Goal: Find specific page/section

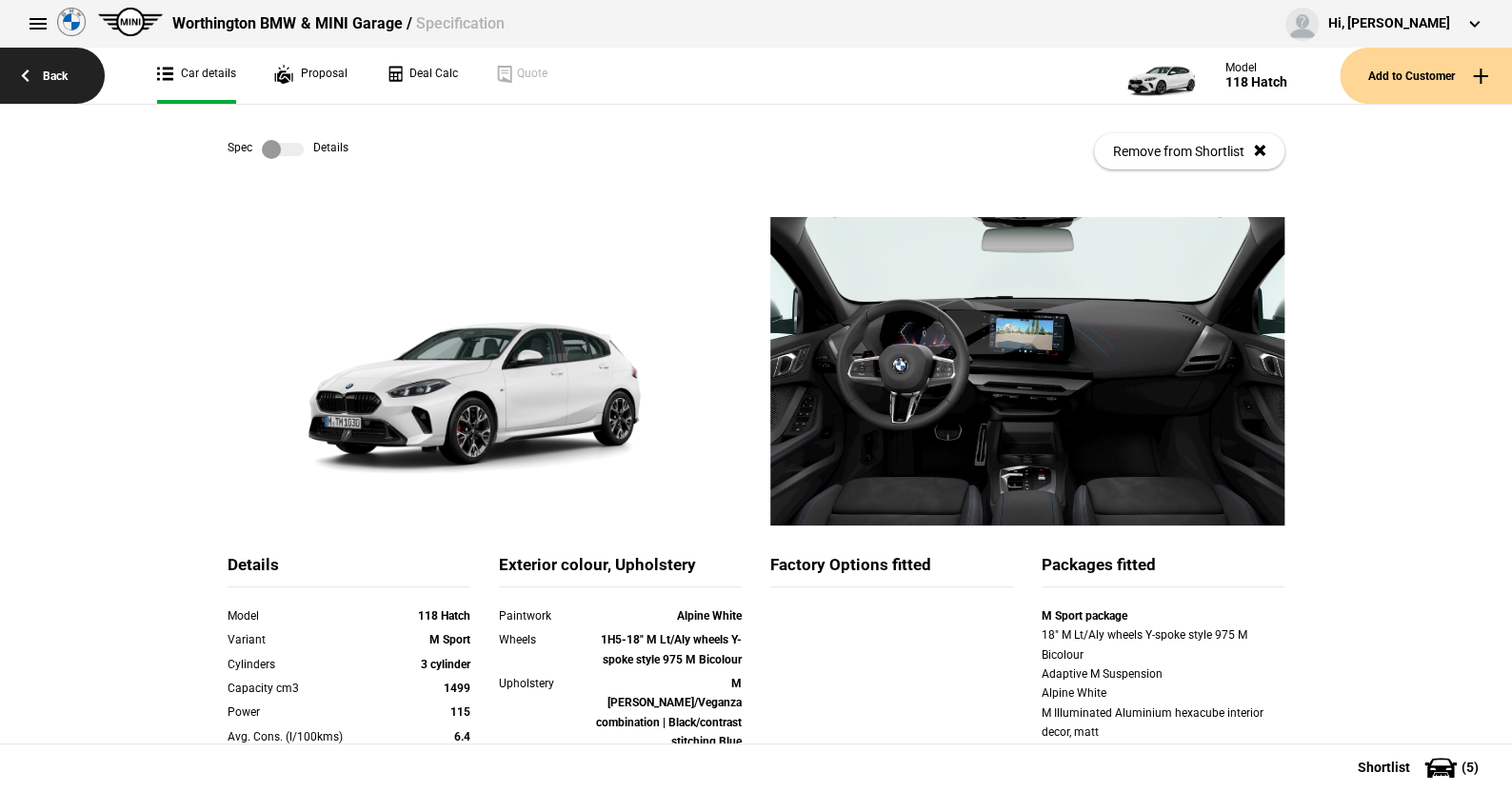
click at [59, 73] on link "Back" at bounding box center [52, 75] width 105 height 56
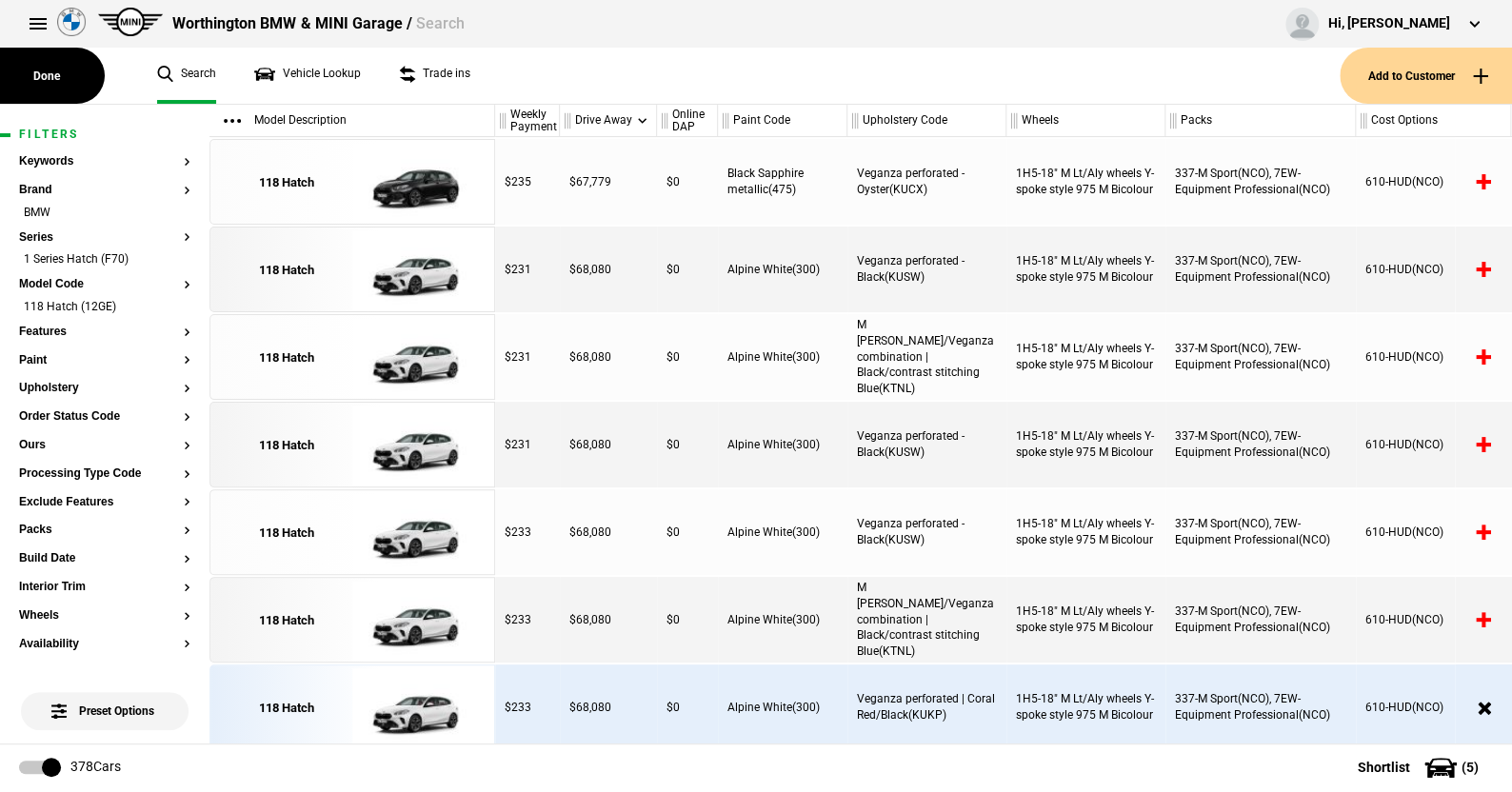
scroll to position [1953, 0]
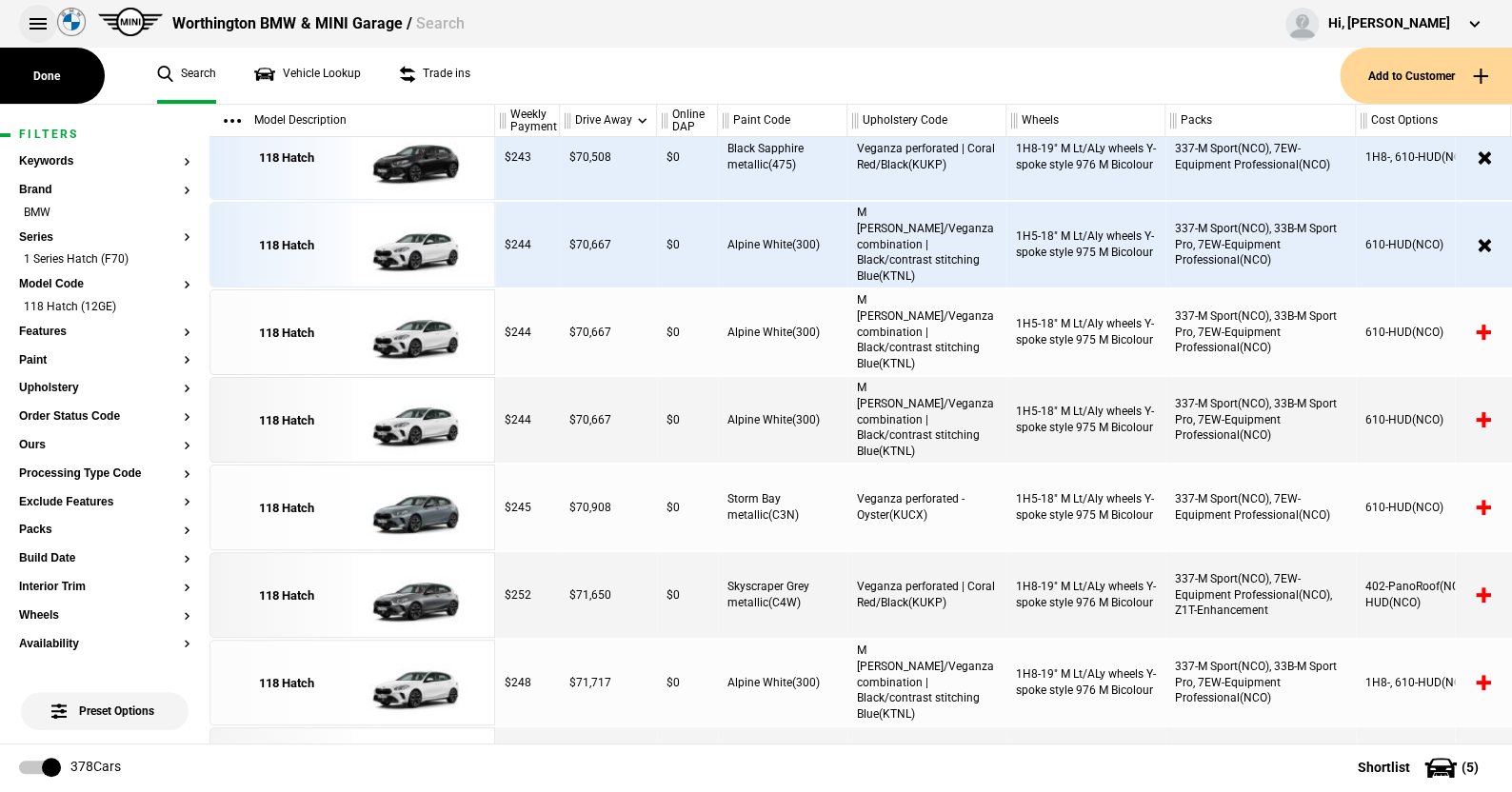
click at [37, 22] on button at bounding box center [38, 23] width 38 height 38
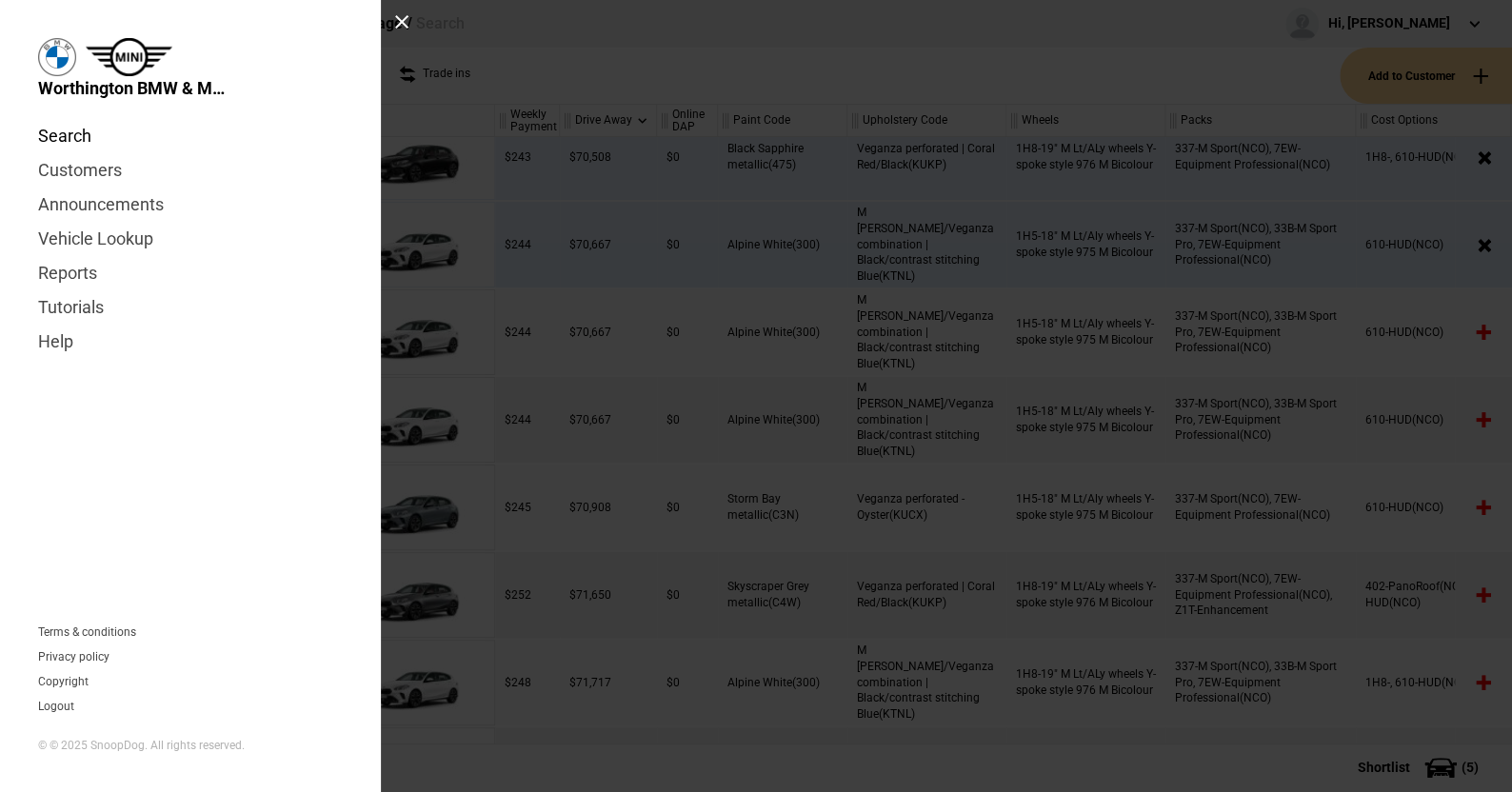
click at [54, 130] on link "Search" at bounding box center [190, 136] width 305 height 35
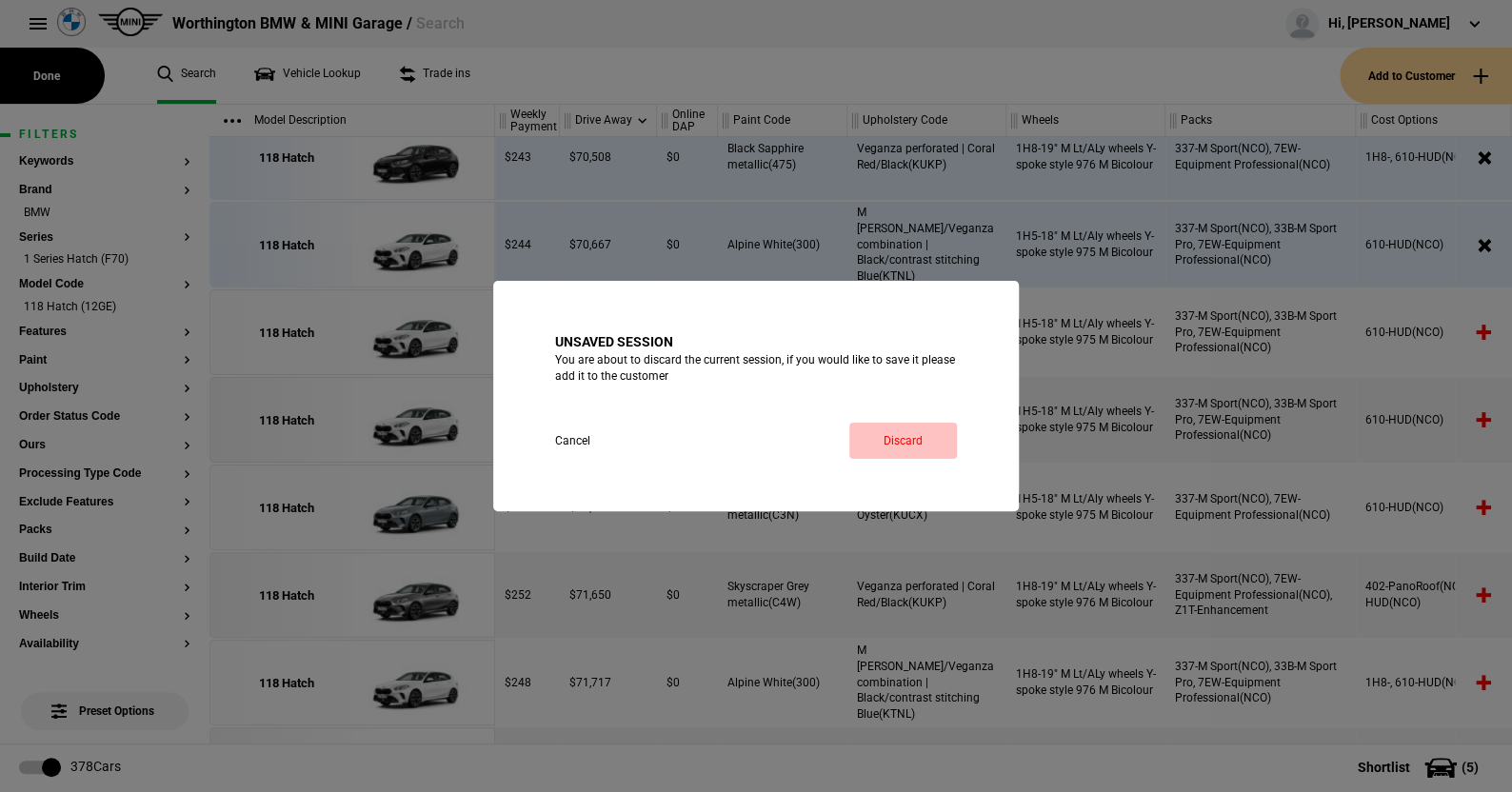
click at [891, 429] on link "Discard" at bounding box center [904, 441] width 108 height 37
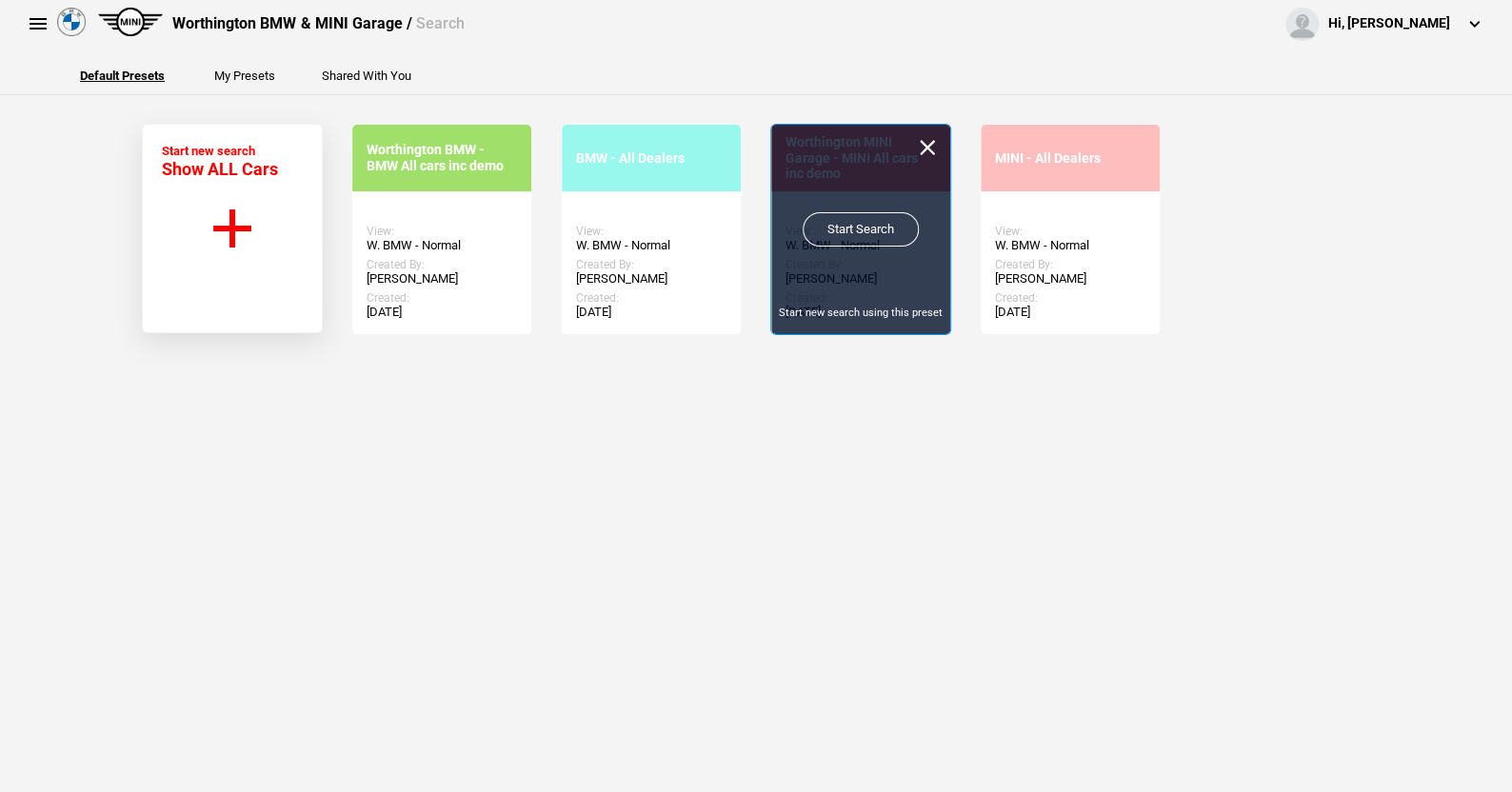
click at [844, 220] on link "Start Search" at bounding box center [860, 230] width 116 height 35
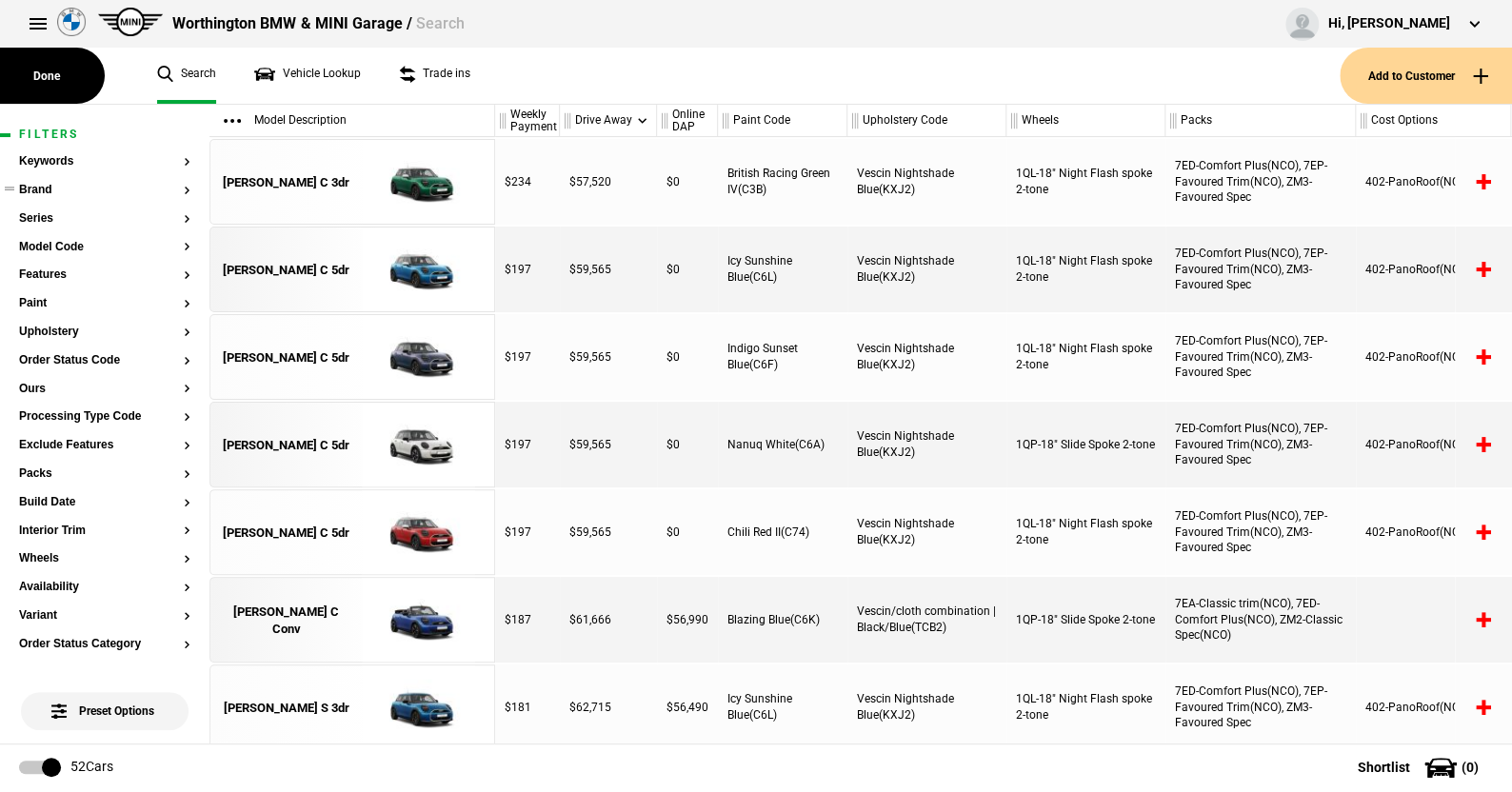
click at [53, 188] on button "Brand" at bounding box center [105, 191] width 172 height 14
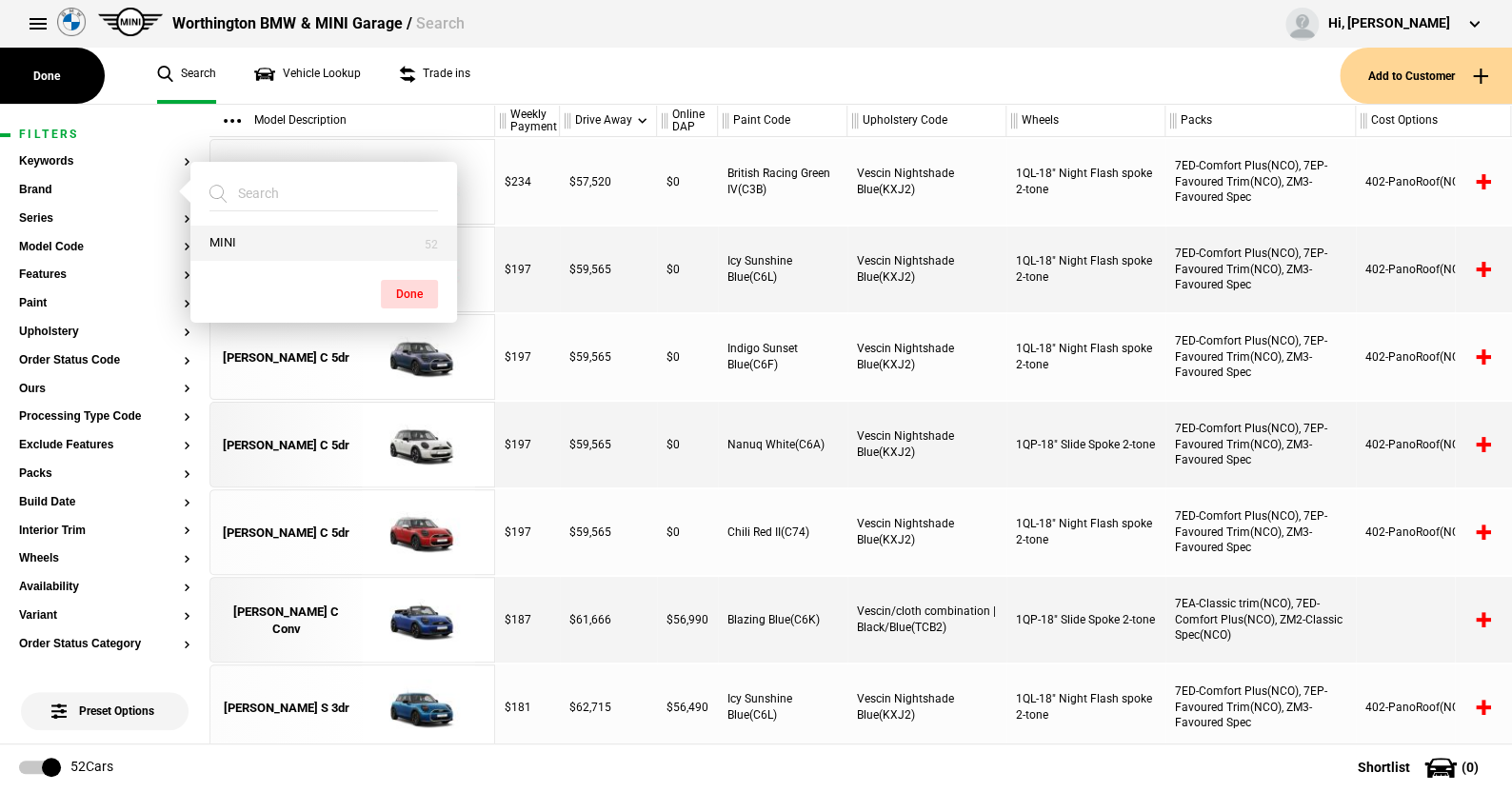
drag, startPoint x: 233, startPoint y: 238, endPoint x: 273, endPoint y: 242, distance: 40.2
click at [233, 238] on button "MINI" at bounding box center [323, 243] width 266 height 36
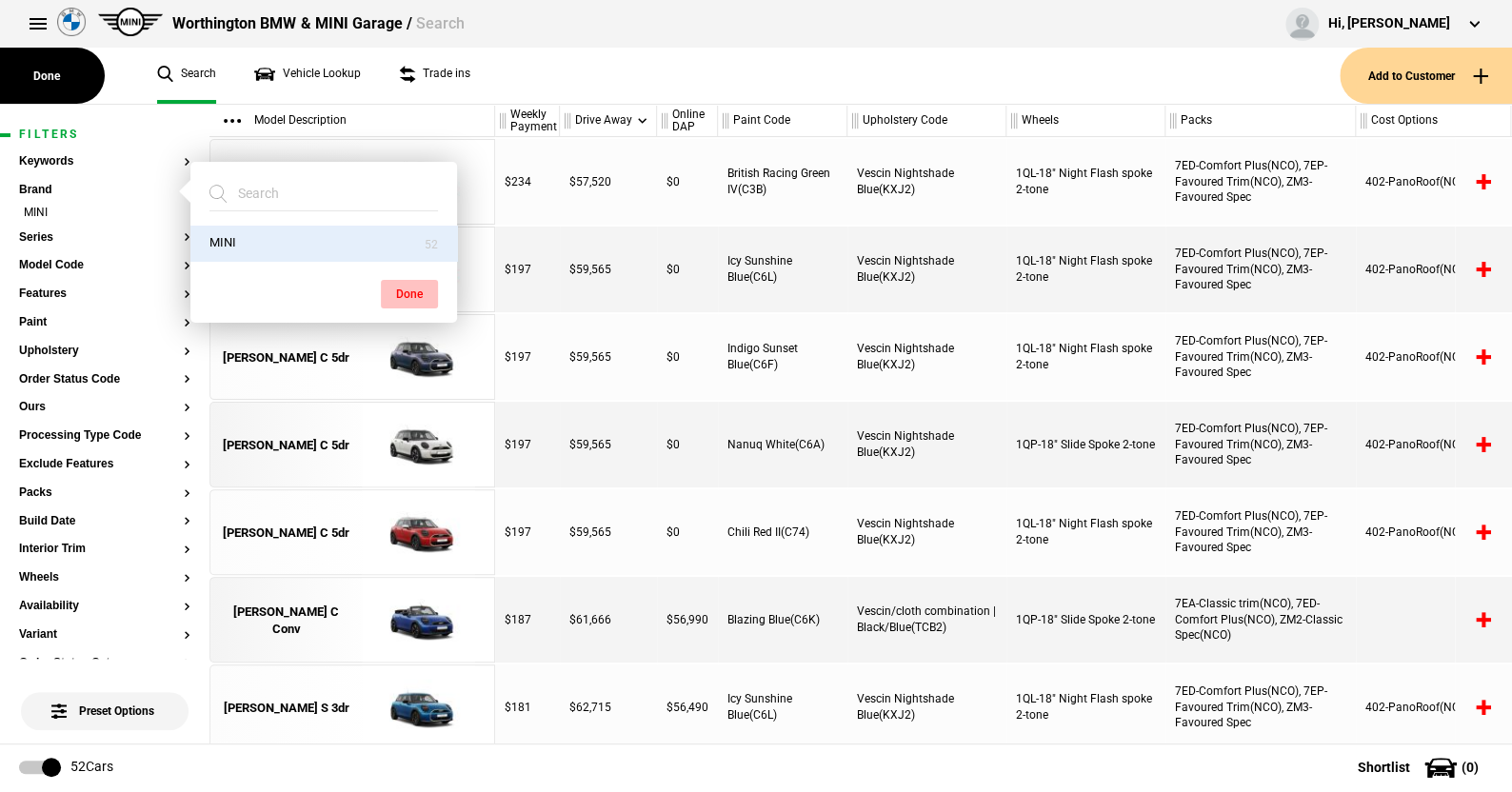
click at [394, 284] on button "Done" at bounding box center [409, 294] width 57 height 29
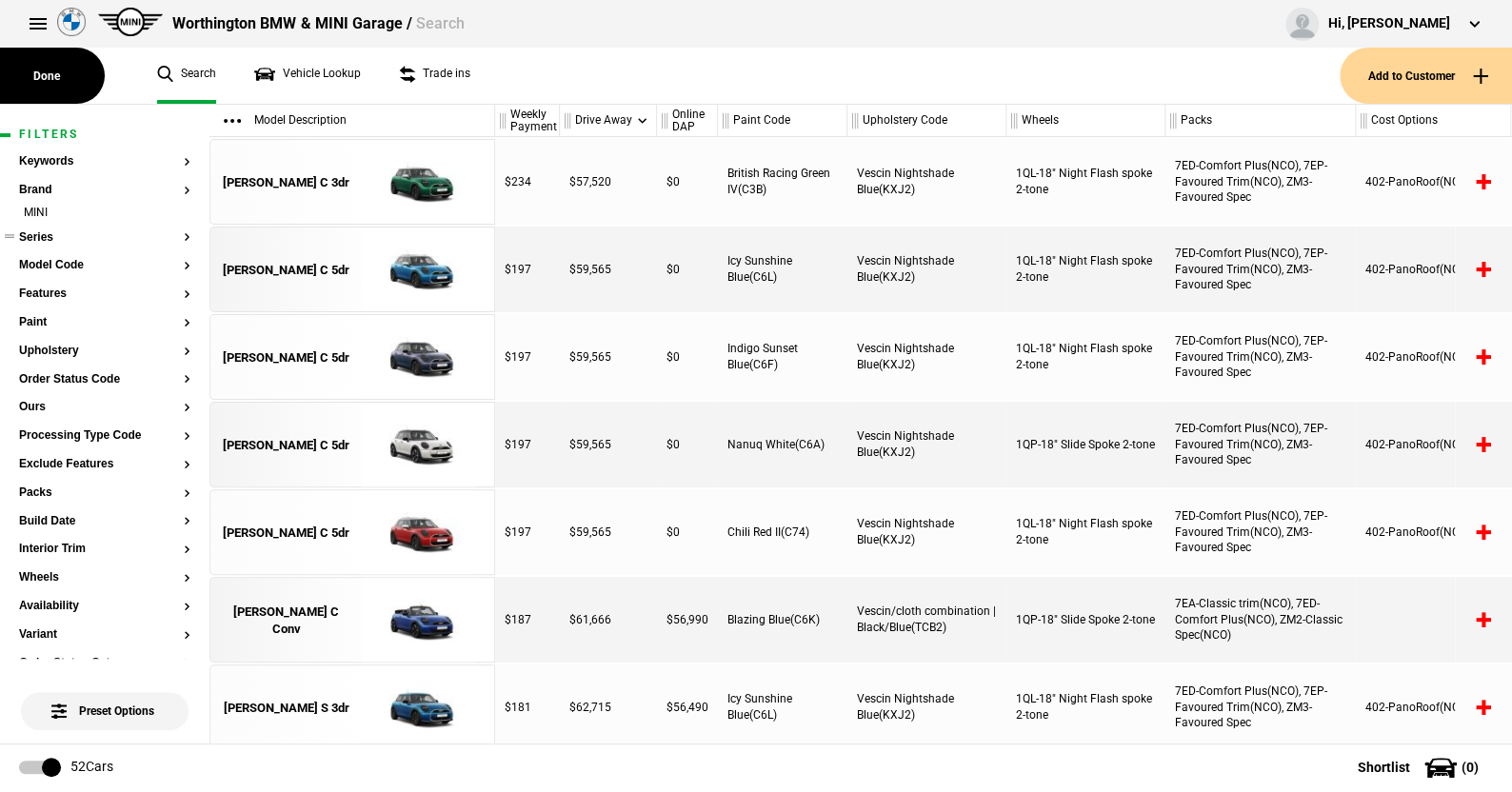
click at [40, 236] on button "Series" at bounding box center [105, 238] width 172 height 14
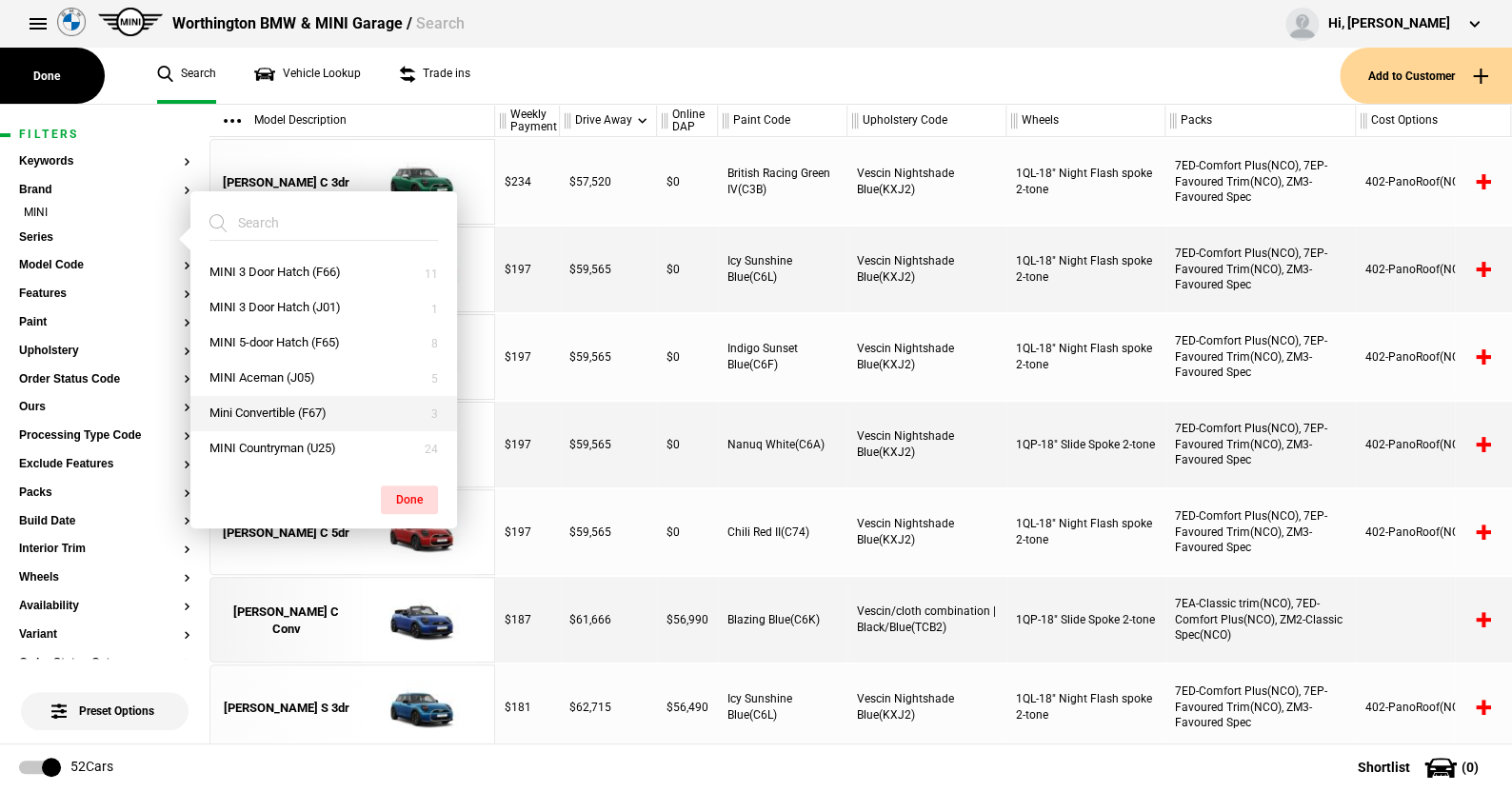
click at [262, 407] on button "Mini Convertible (F67)" at bounding box center [323, 414] width 266 height 36
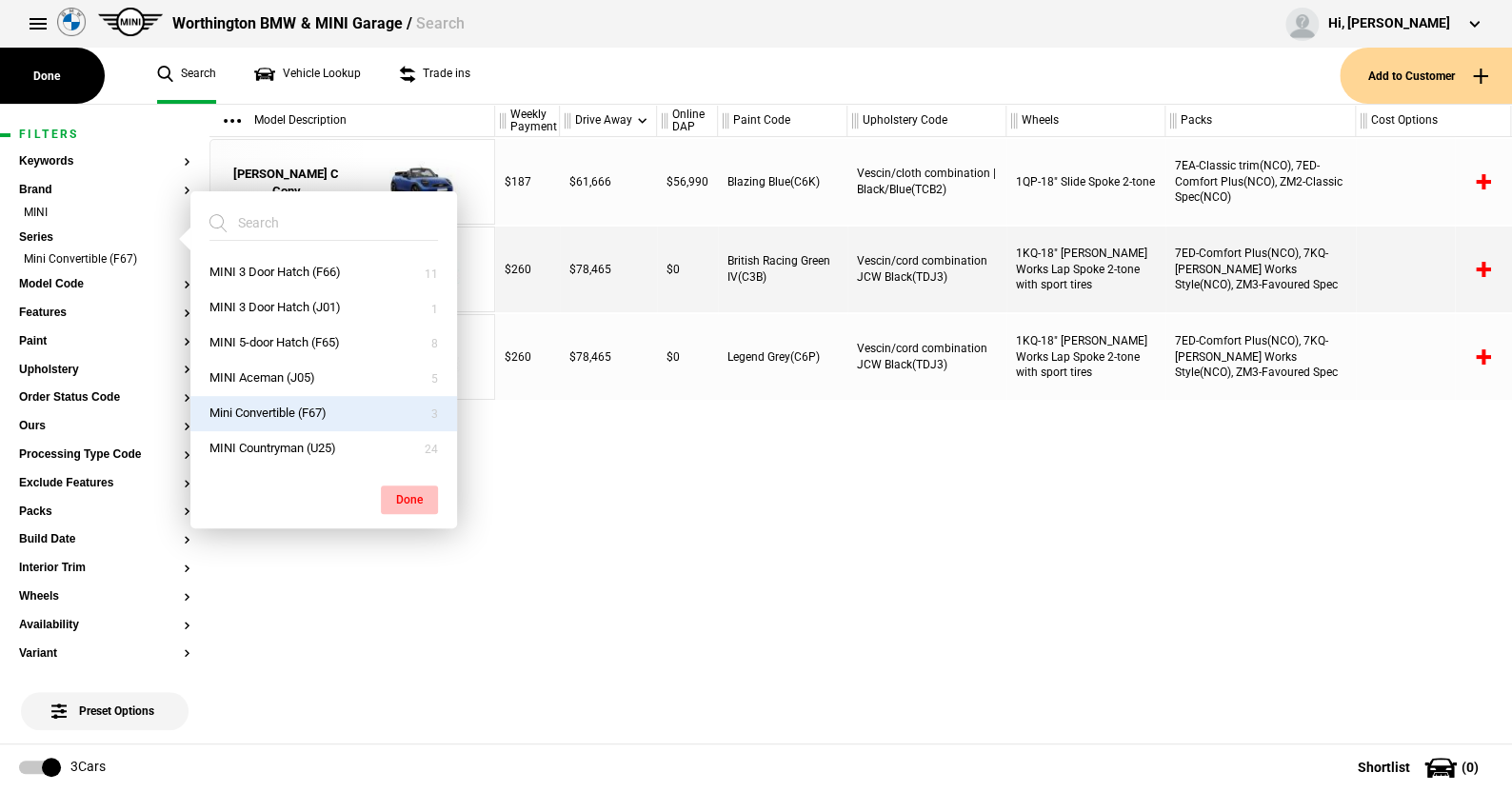
click at [403, 490] on button "Done" at bounding box center [409, 500] width 57 height 29
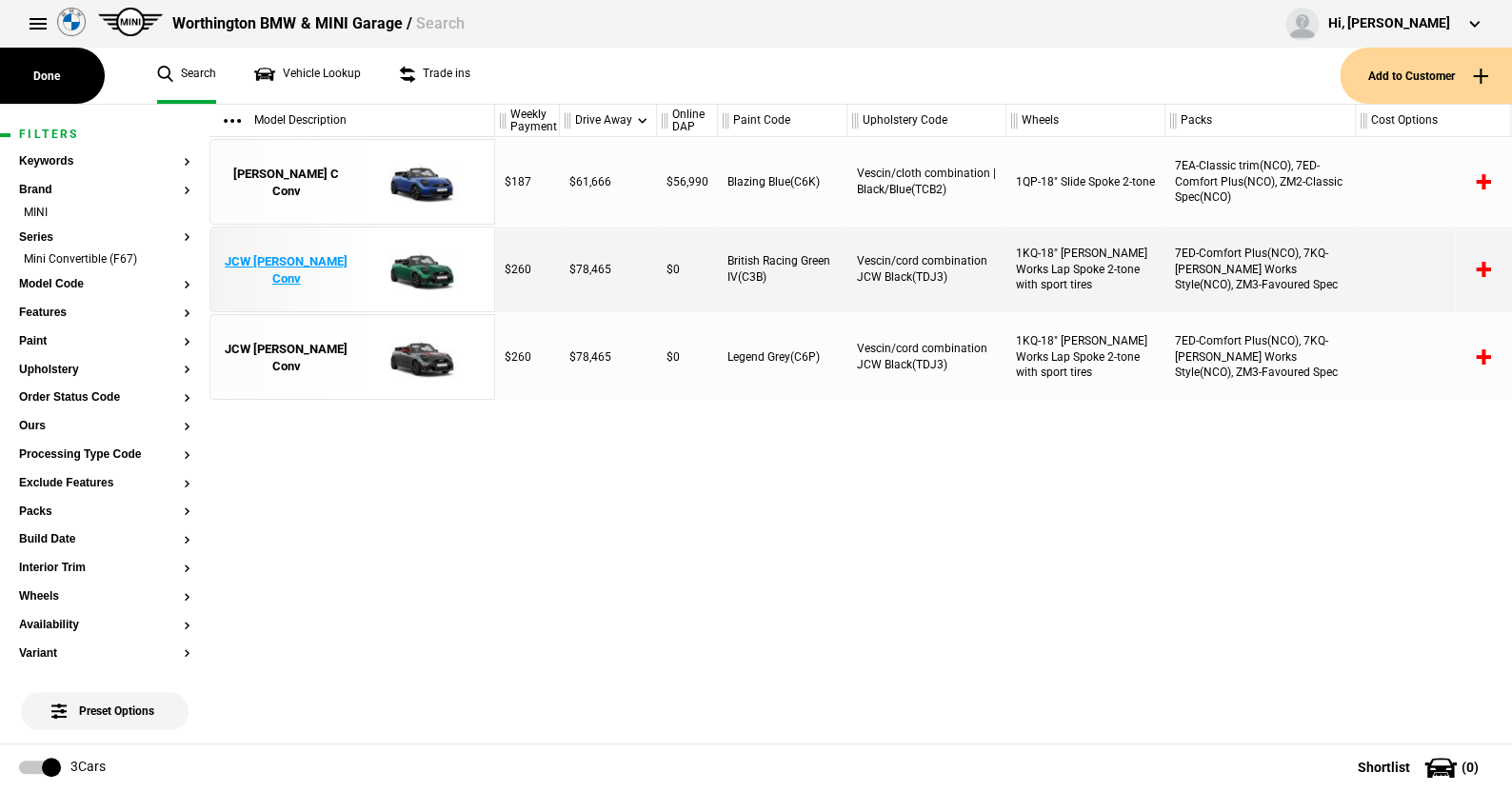
click at [420, 271] on img at bounding box center [418, 270] width 132 height 86
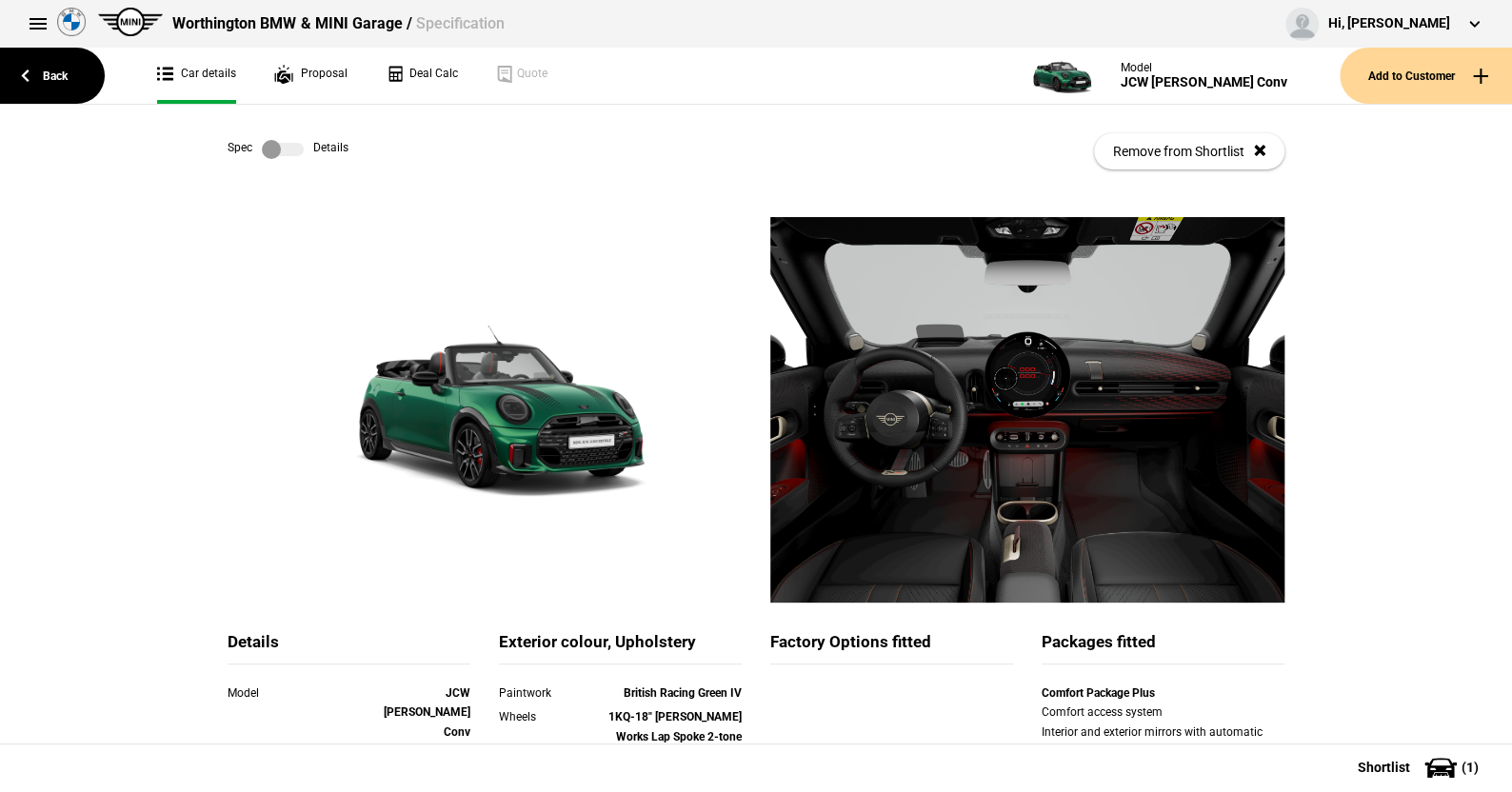
click at [296, 151] on label at bounding box center [282, 150] width 41 height 19
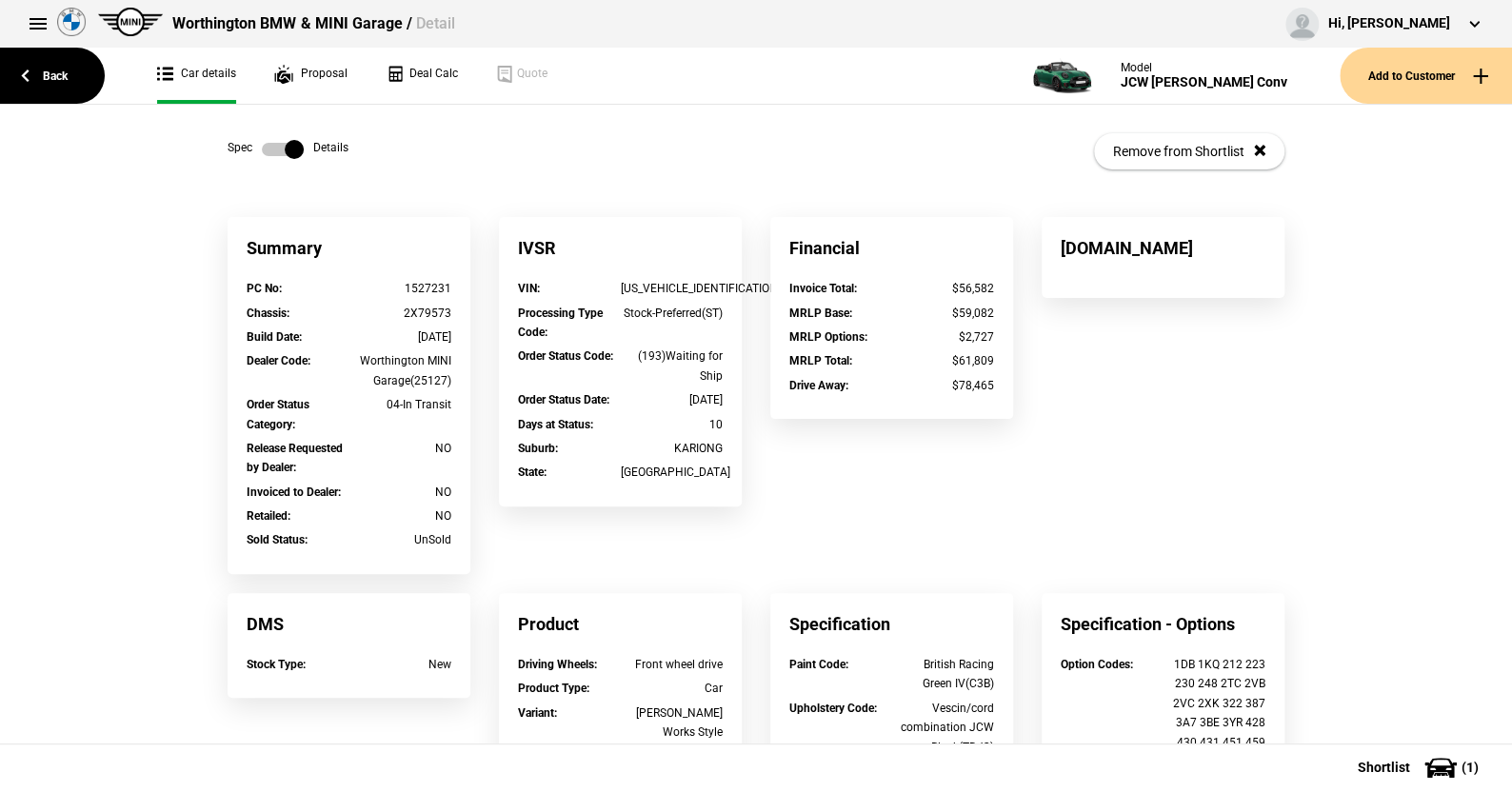
click at [262, 146] on label at bounding box center [282, 150] width 41 height 19
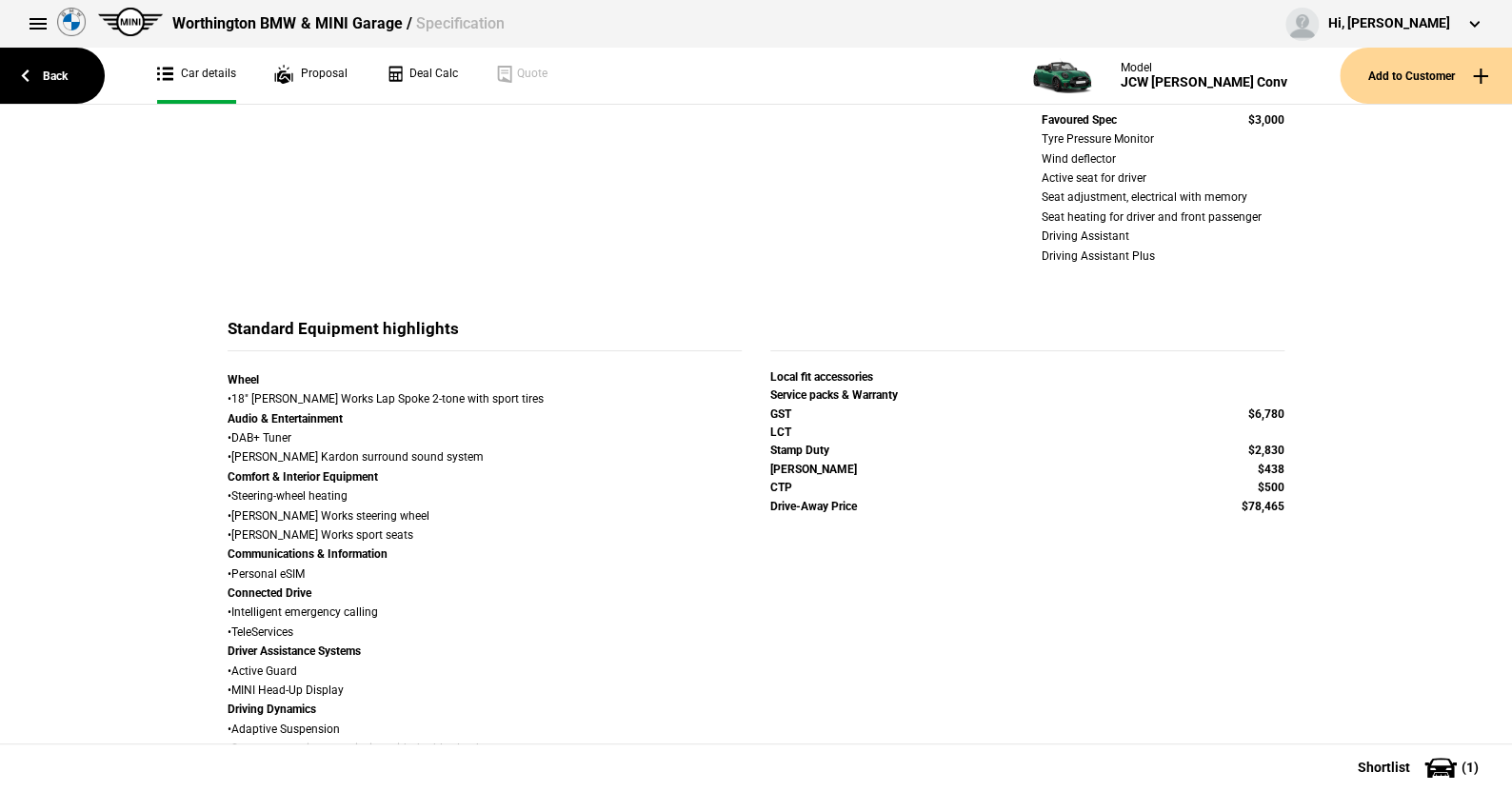
scroll to position [857, 0]
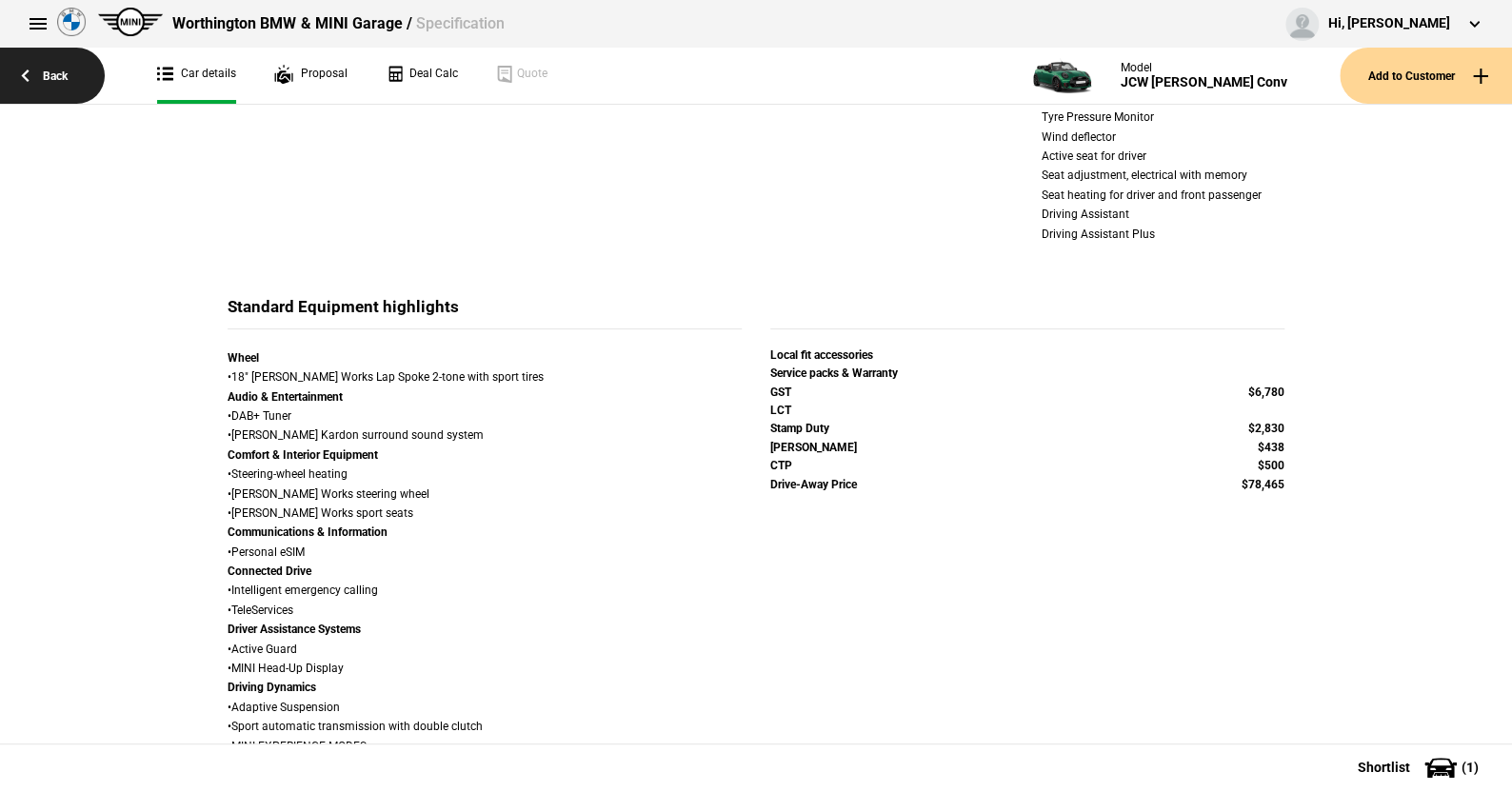
click at [58, 72] on link "Back" at bounding box center [52, 75] width 105 height 56
